Goal: Task Accomplishment & Management: Use online tool/utility

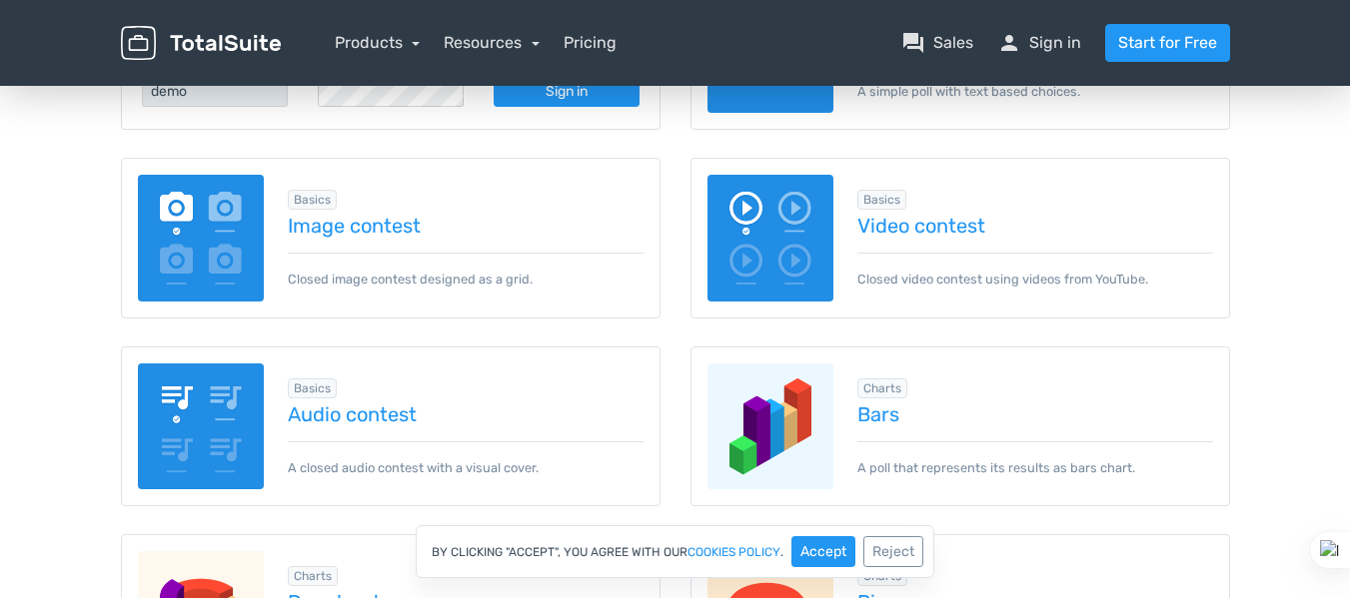
scroll to position [100, 0]
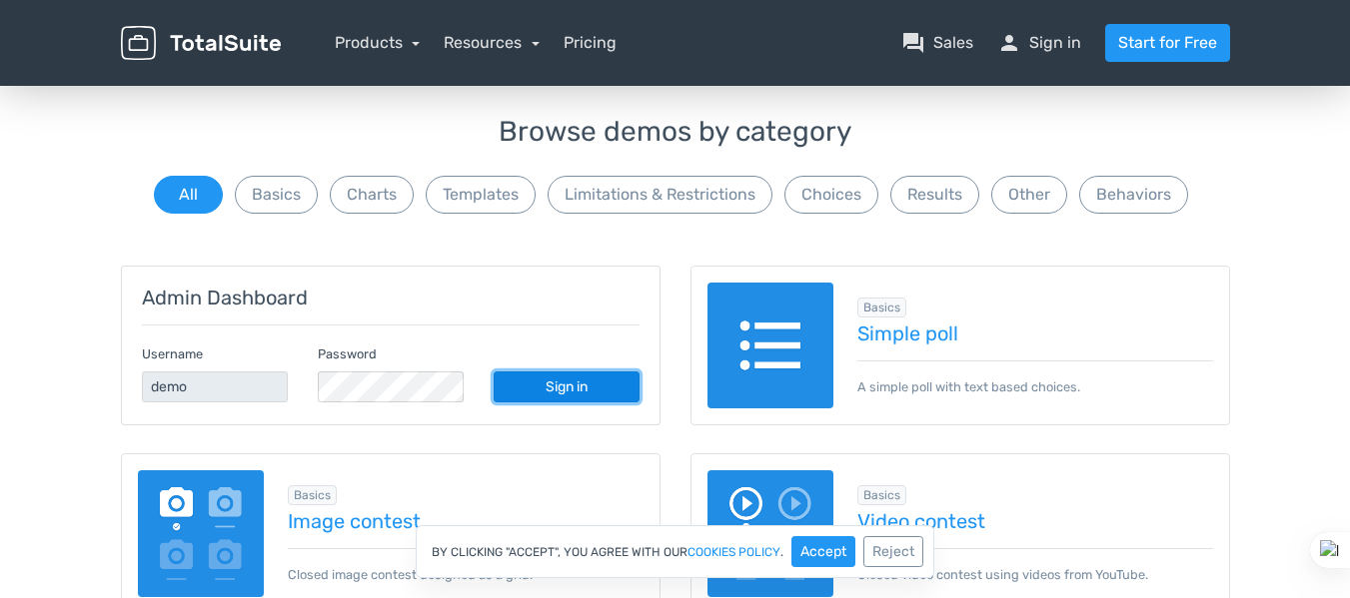
click at [555, 382] on link "Sign in" at bounding box center [567, 387] width 146 height 31
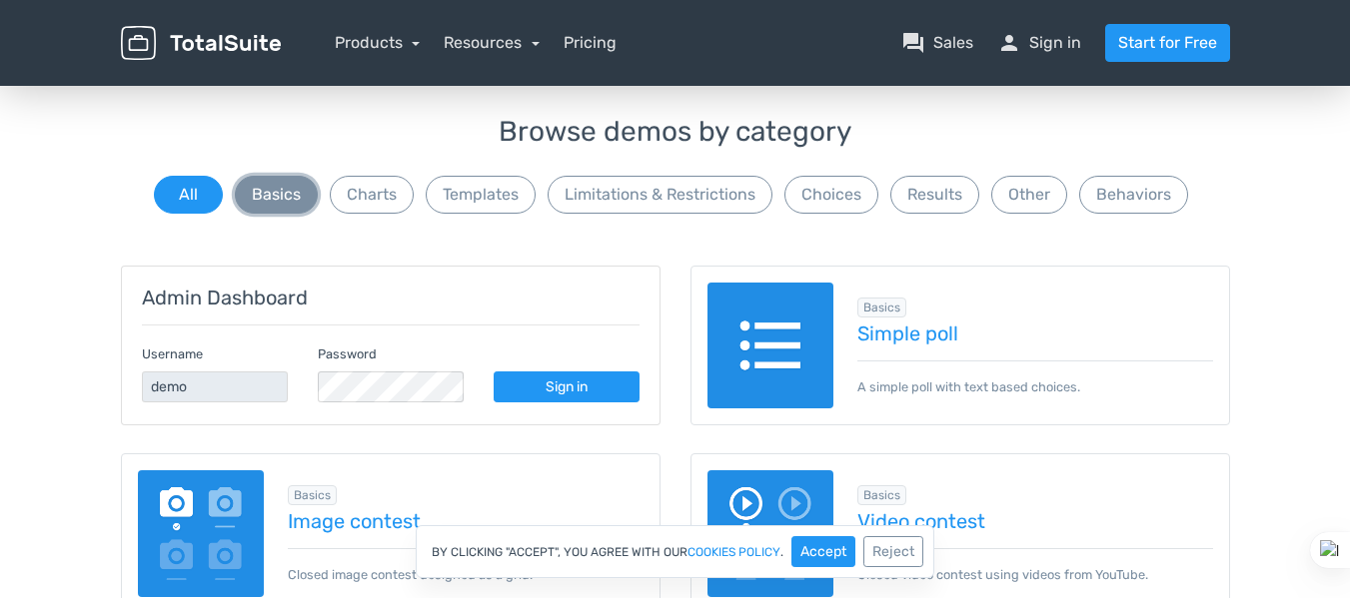
click at [289, 194] on button "Basics" at bounding box center [276, 195] width 83 height 38
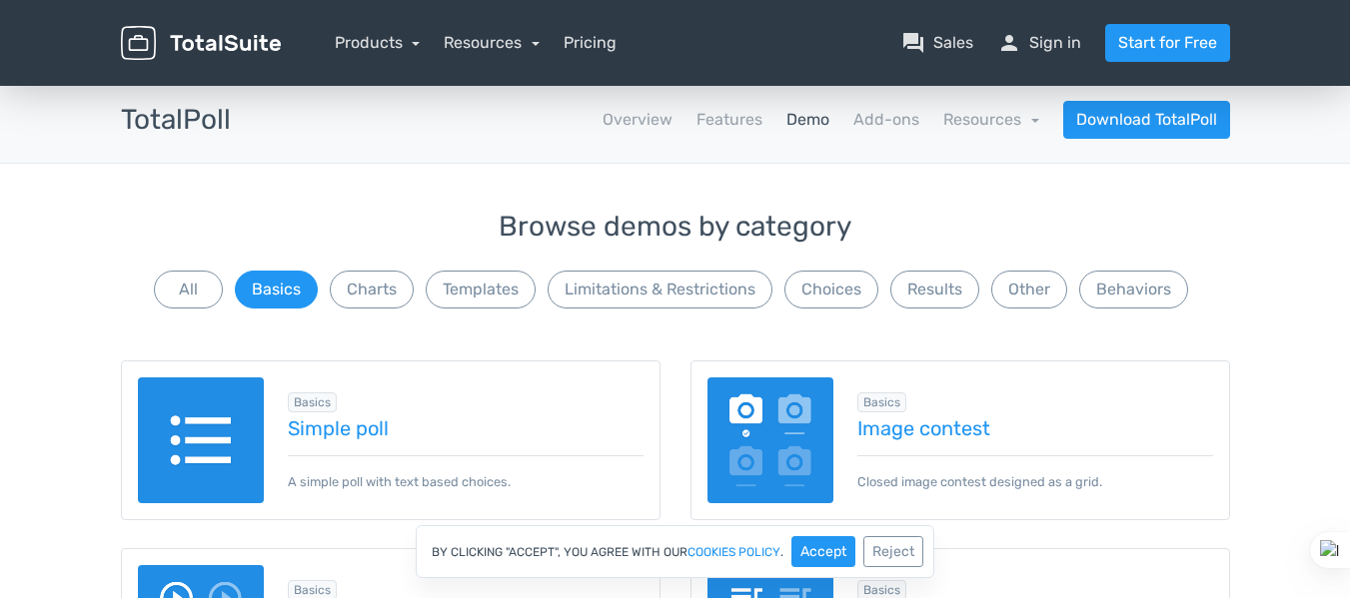
scroll to position [0, 0]
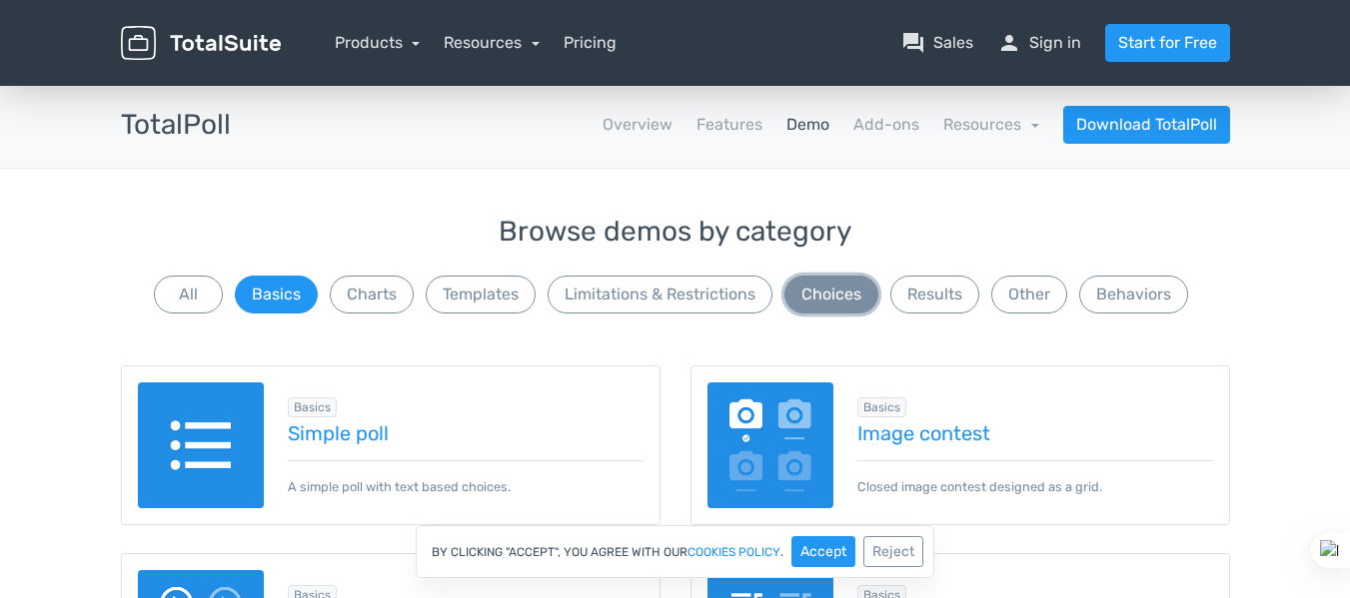
click at [836, 297] on button "Choices" at bounding box center [831, 295] width 94 height 38
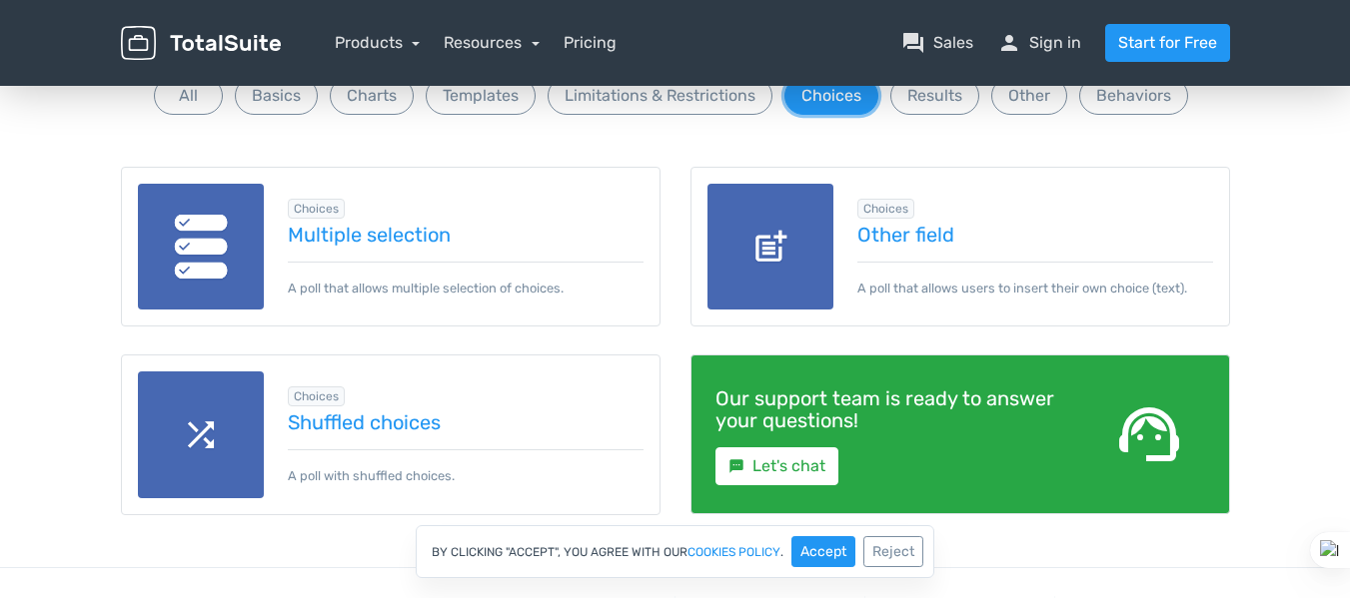
scroll to position [200, 0]
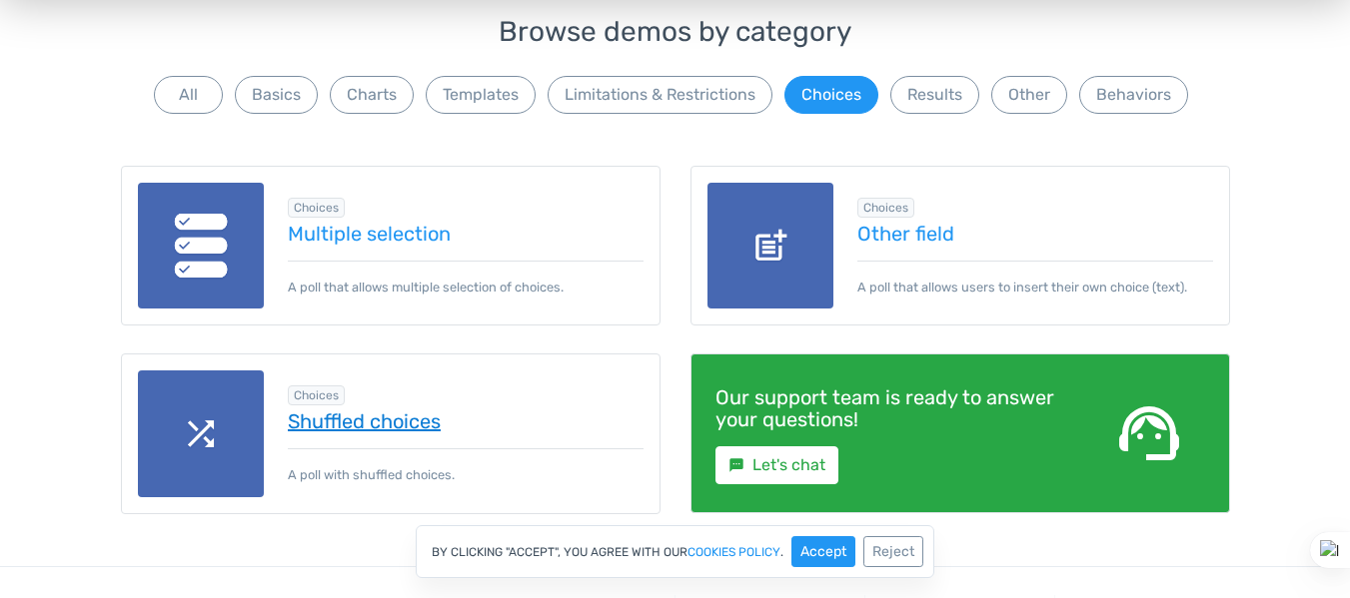
click at [412, 424] on link "Shuffled choices" at bounding box center [466, 422] width 356 height 22
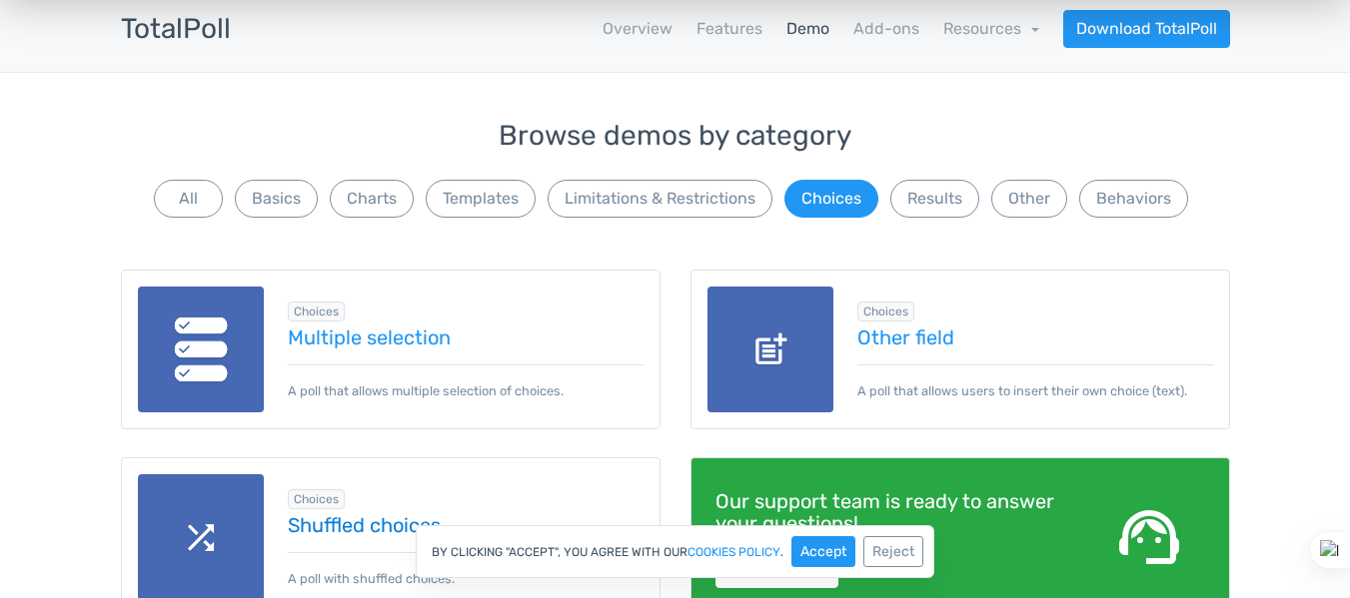
scroll to position [0, 0]
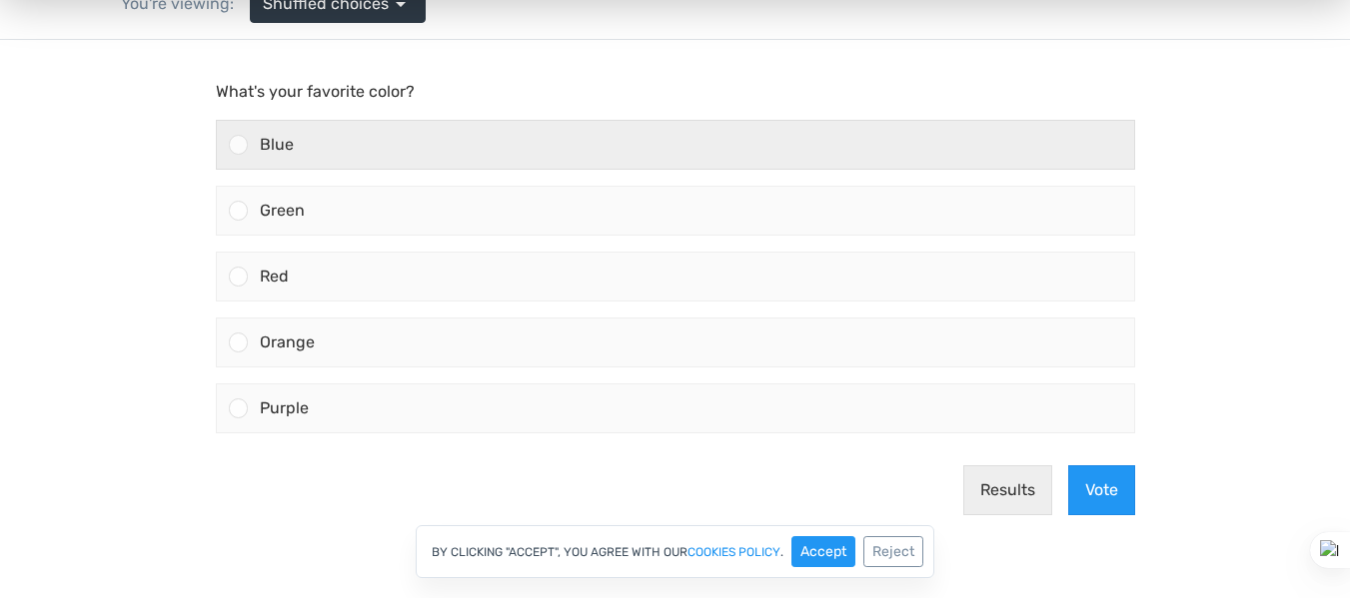
click at [246, 147] on div at bounding box center [238, 144] width 19 height 19
click at [238, 145] on input "Blue" at bounding box center [238, 145] width 0 height 0
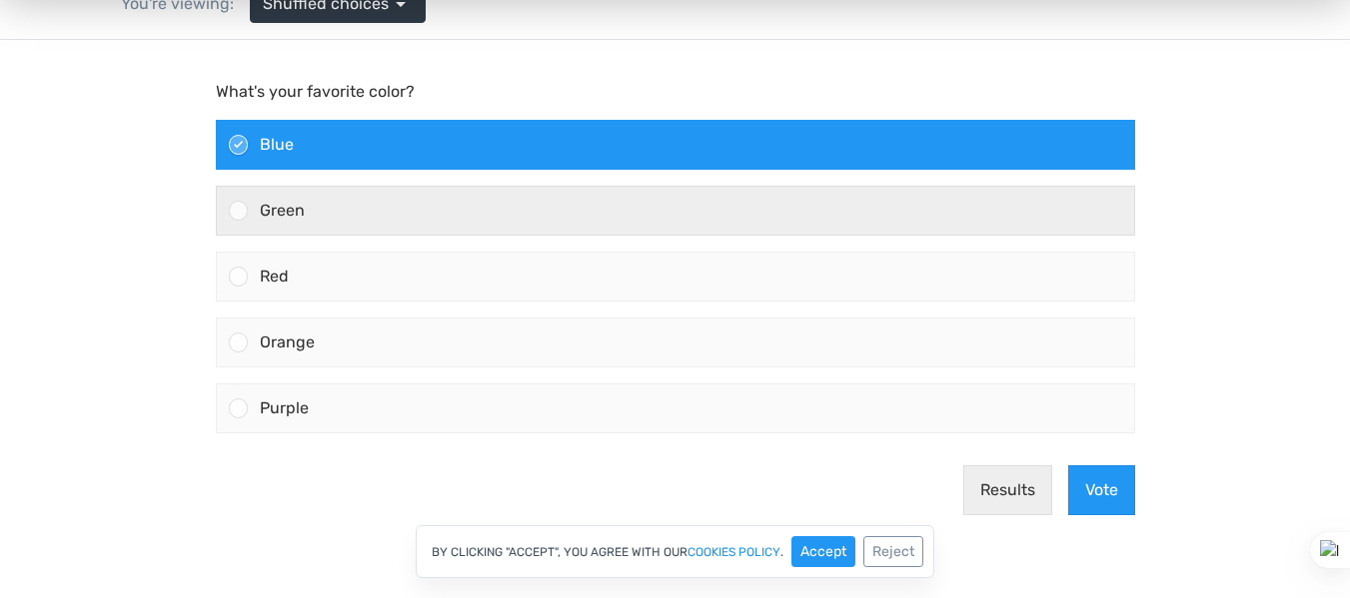
click at [253, 205] on div "Green" at bounding box center [691, 211] width 886 height 48
click at [238, 211] on input "Green" at bounding box center [238, 211] width 0 height 0
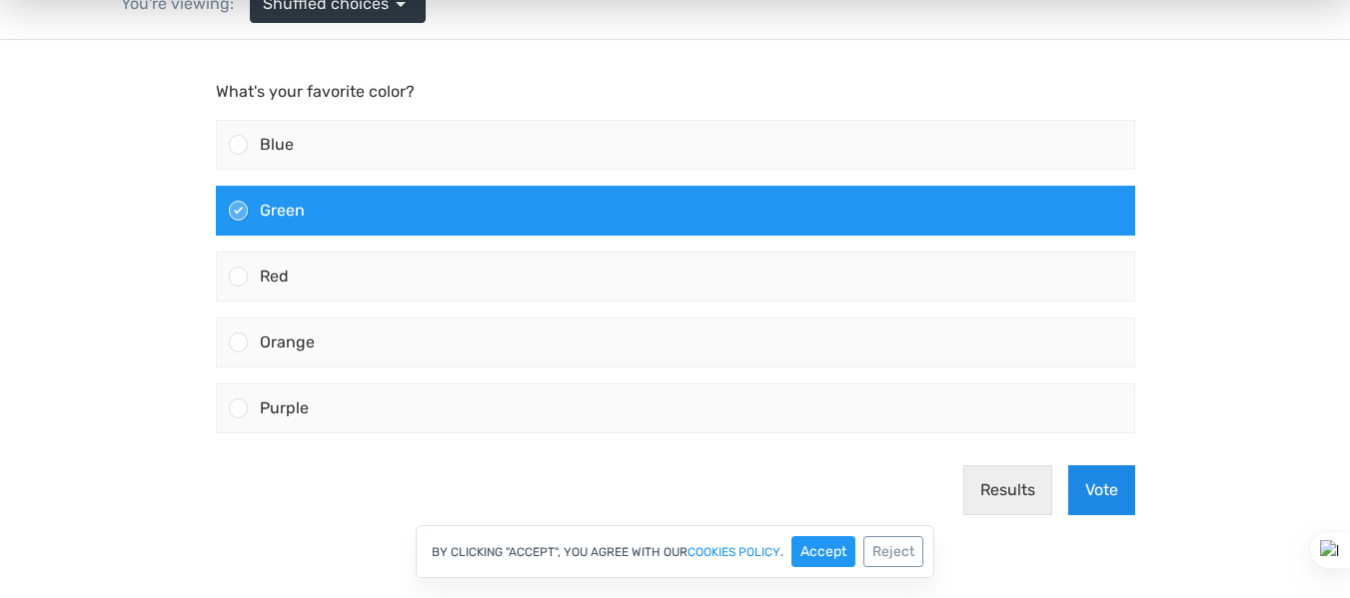
click at [1108, 492] on button "Vote" at bounding box center [1101, 491] width 67 height 50
